Goal: Transaction & Acquisition: Purchase product/service

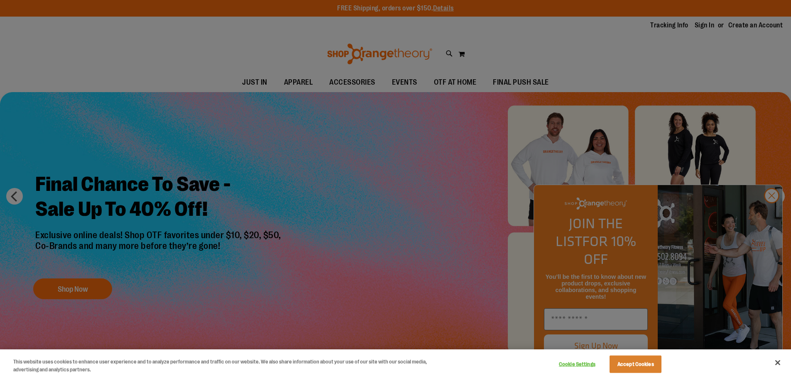
click at [773, 216] on div at bounding box center [395, 189] width 791 height 378
click at [632, 360] on button "Accept Cookies" at bounding box center [636, 364] width 52 height 17
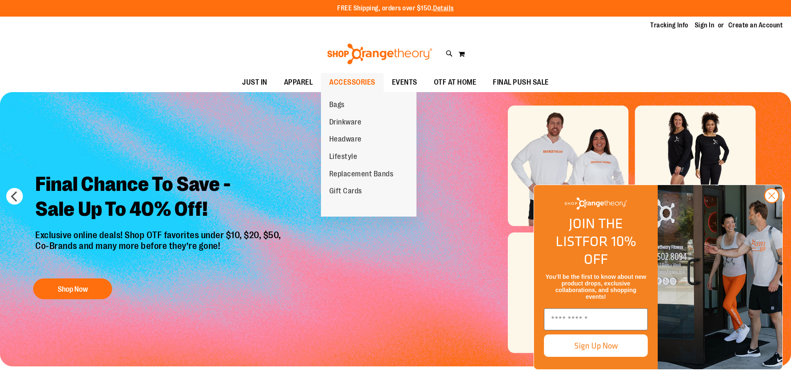
click at [361, 80] on span "ACCESSORIES" at bounding box center [352, 82] width 46 height 19
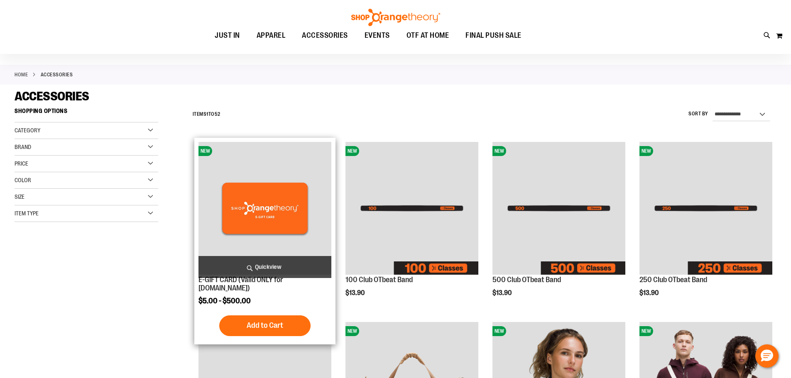
scroll to position [20, 0]
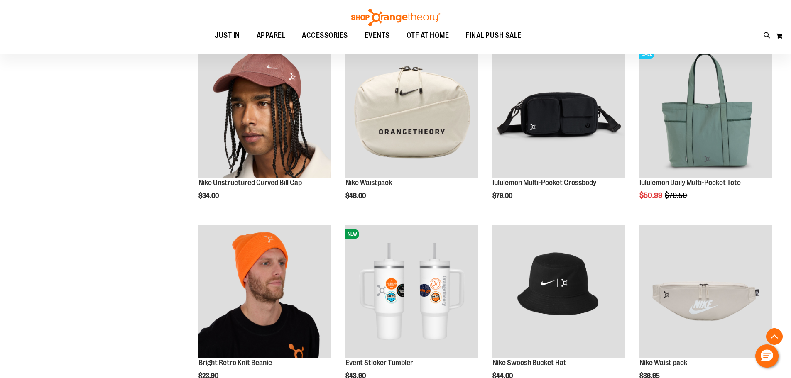
scroll to position [851, 0]
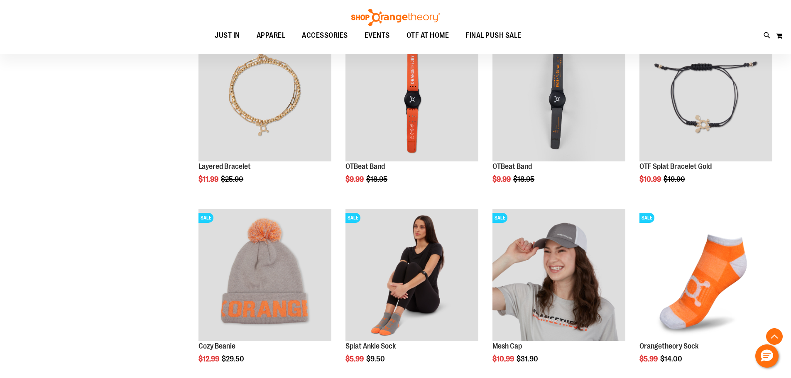
scroll to position [1547, 0]
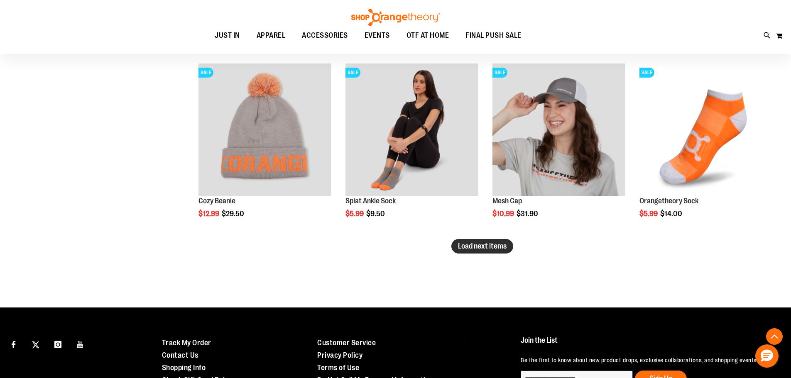
click at [489, 250] on span "Load next items" at bounding box center [482, 246] width 49 height 8
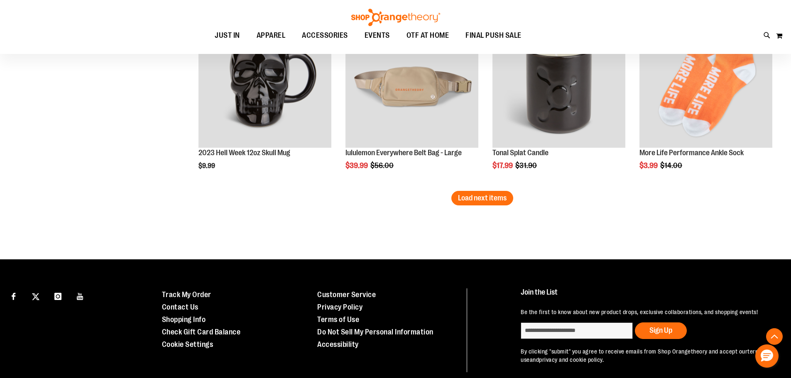
scroll to position [2172, 0]
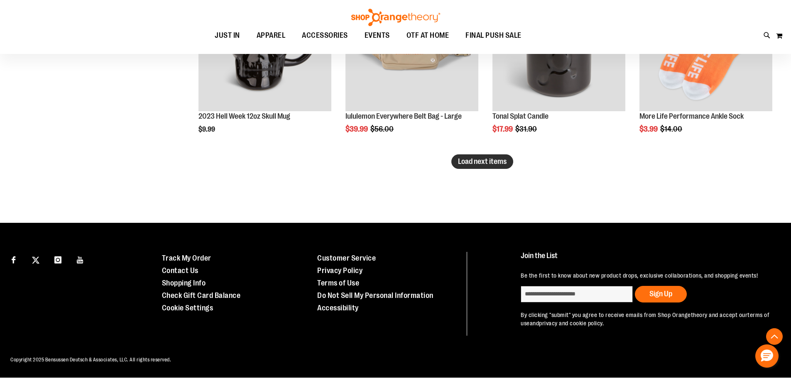
click at [495, 164] on span "Load next items" at bounding box center [482, 161] width 49 height 8
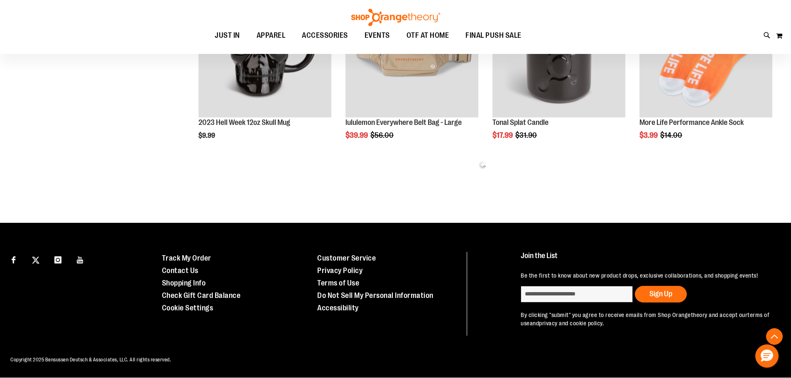
scroll to position [2172, 0]
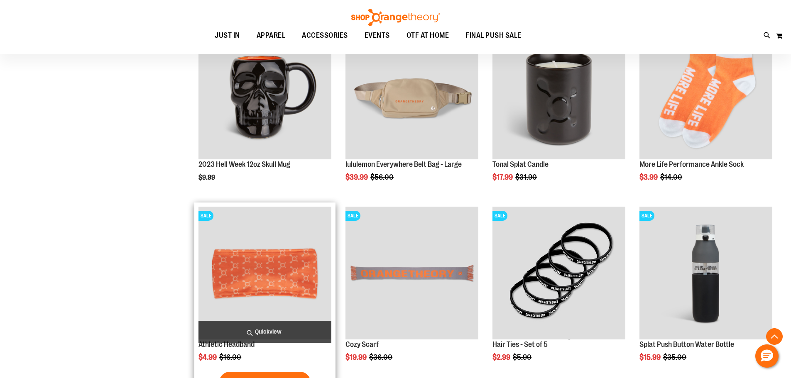
scroll to position [2089, 0]
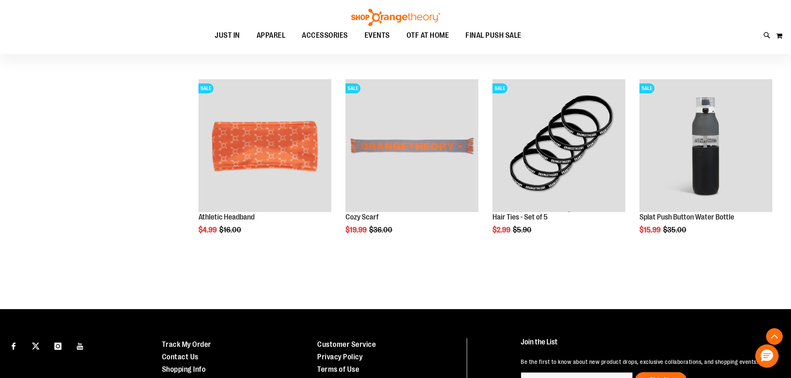
scroll to position [2255, 0]
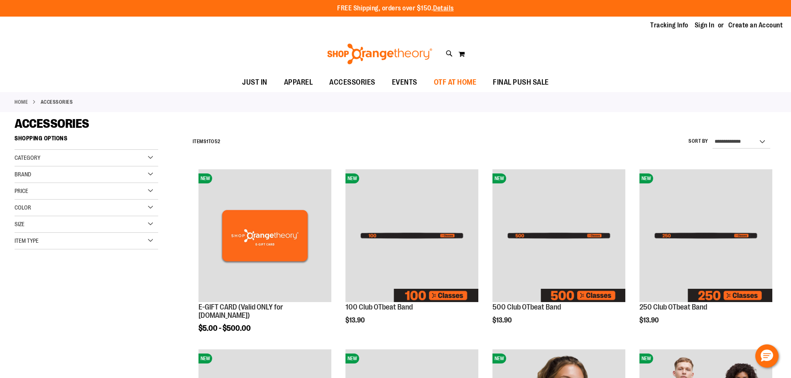
click at [463, 79] on span "OTF AT HOME" at bounding box center [455, 82] width 43 height 19
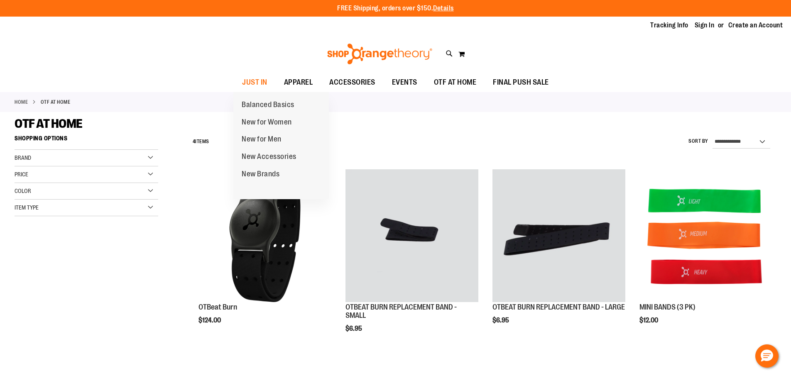
click at [264, 103] on span "Balanced Basics" at bounding box center [268, 106] width 53 height 10
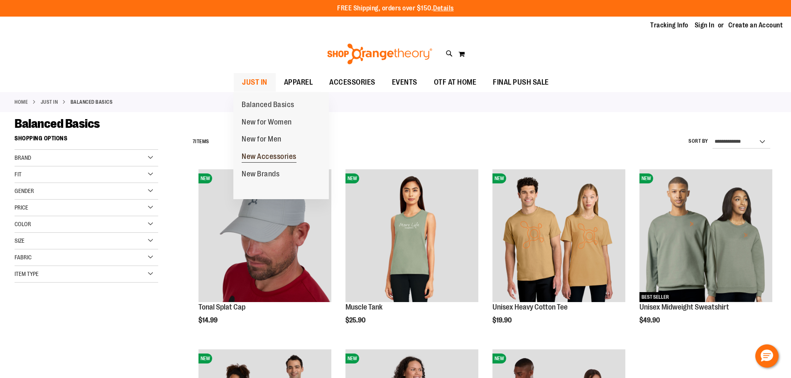
click at [260, 157] on span "New Accessories" at bounding box center [269, 157] width 55 height 10
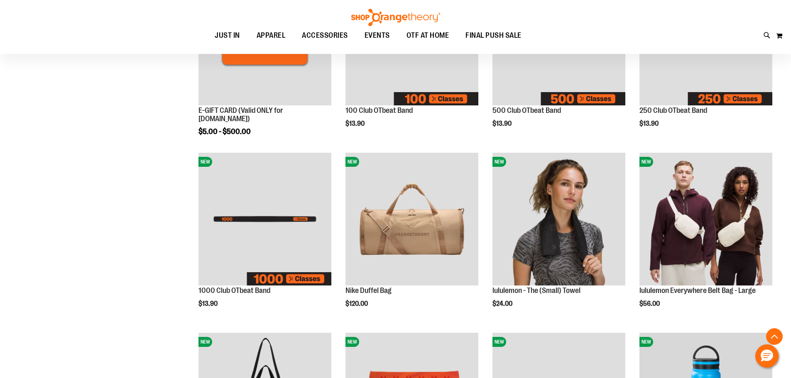
scroll to position [249, 0]
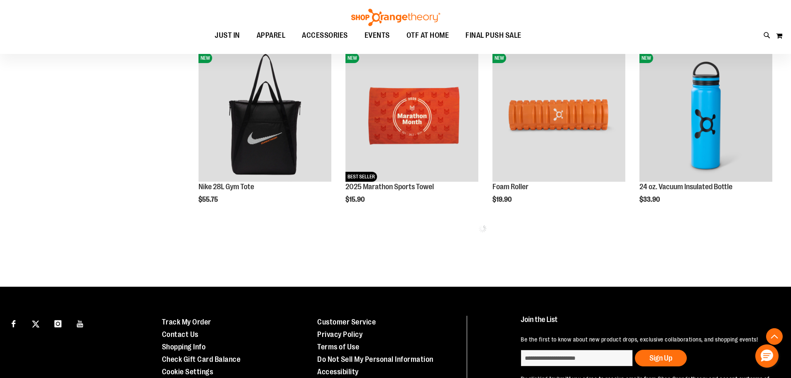
scroll to position [488, 0]
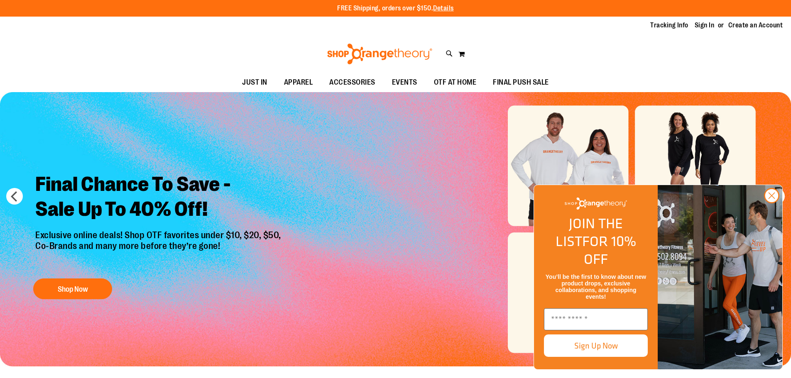
click at [448, 53] on icon at bounding box center [449, 54] width 7 height 10
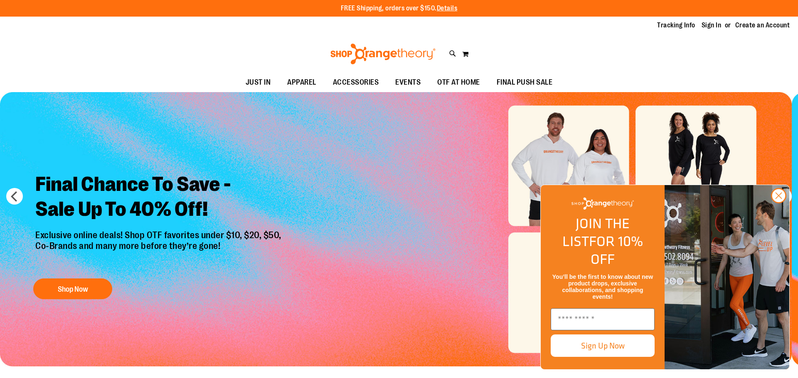
drag, startPoint x: 151, startPoint y: 40, endPoint x: 79, endPoint y: 49, distance: 73.2
click at [79, 49] on div "Search *** Popular Suggestions Sorry, no results were found. Advanced Search # …" at bounding box center [399, 189] width 798 height 378
paste input "****"
click at [152, 159] on div "Search ******* Popular Suggestions Sorry, no results were found. Advanced Searc…" at bounding box center [398, 205] width 633 height 345
type input "*******"
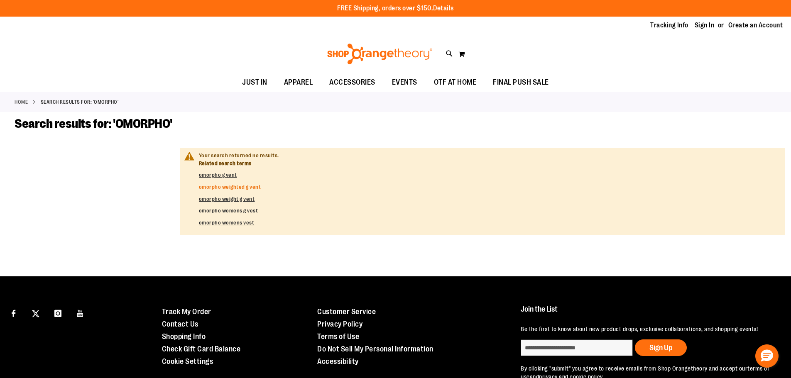
click at [221, 187] on link "omorpho weighted g vent" at bounding box center [230, 187] width 62 height 6
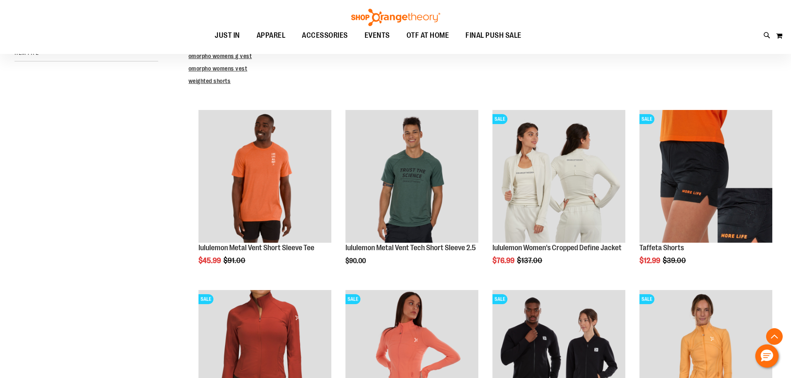
scroll to position [425, 0]
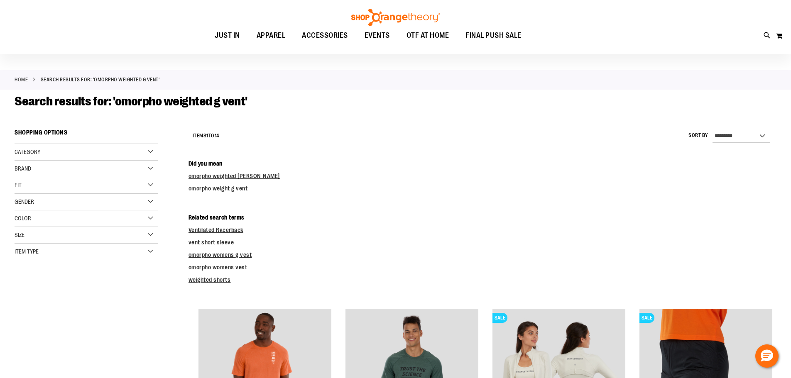
scroll to position [10, 0]
